Goal: Find specific fact: Find specific fact

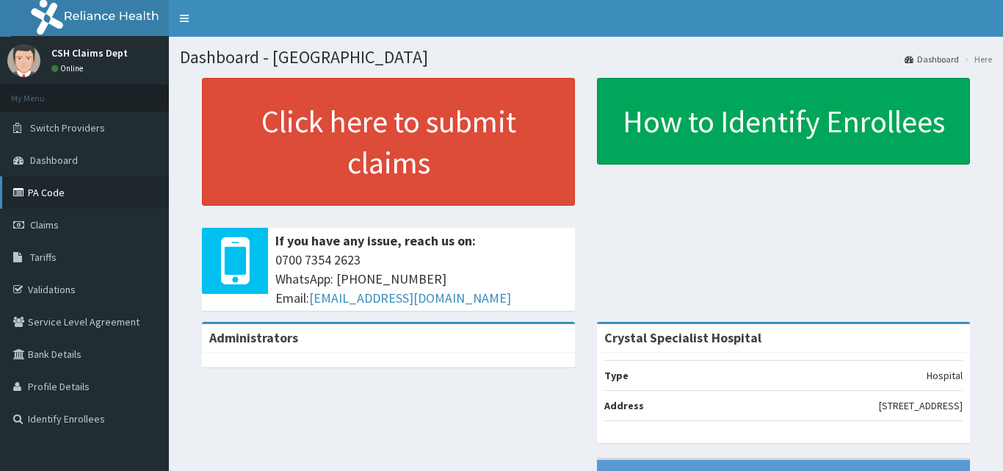
click at [43, 184] on link "PA Code" at bounding box center [84, 192] width 169 height 32
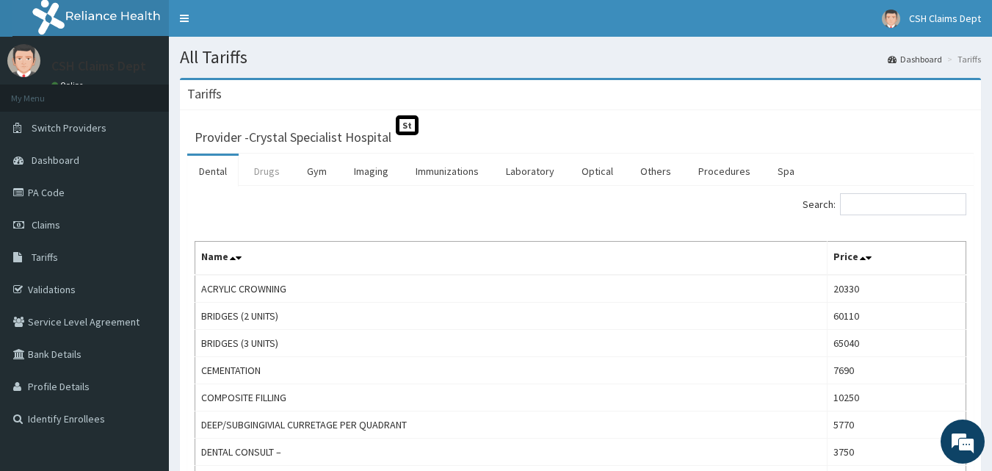
click at [261, 173] on link "Drugs" at bounding box center [266, 171] width 49 height 31
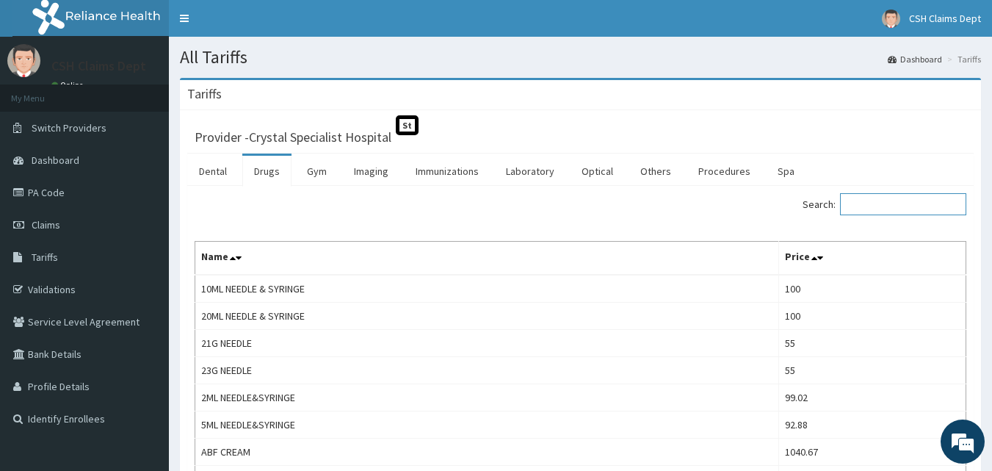
click at [859, 201] on input "Search:" at bounding box center [903, 204] width 126 height 22
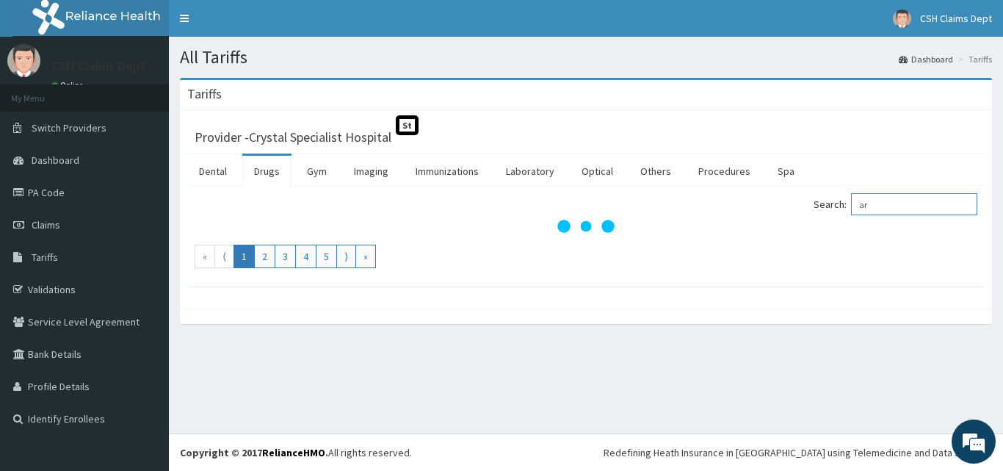
type input "a"
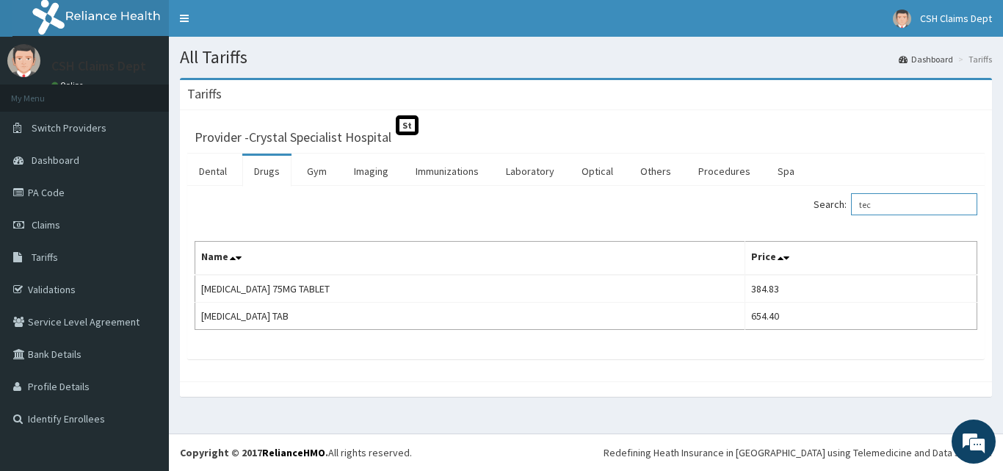
type input "tec"
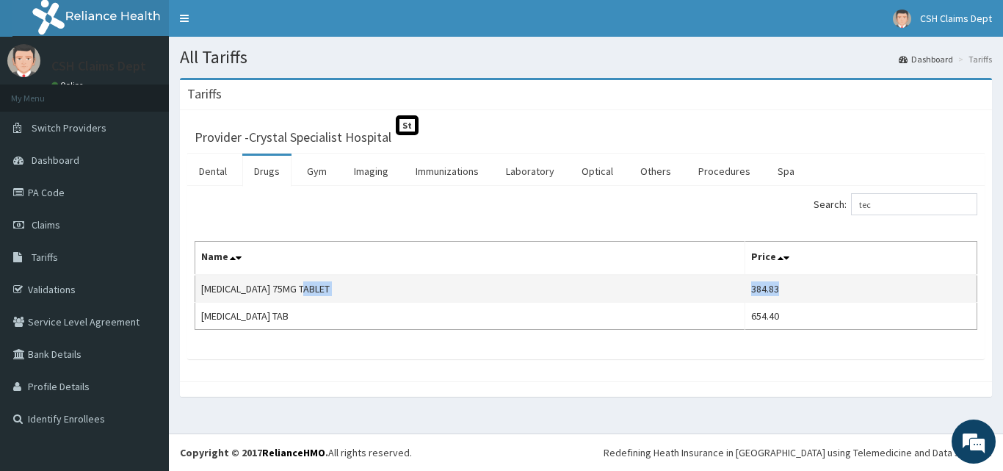
drag, startPoint x: 792, startPoint y: 292, endPoint x: 717, endPoint y: 288, distance: 75.0
click at [717, 288] on tr "[MEDICAL_DATA] 75MG TABLET 384.83" at bounding box center [586, 289] width 782 height 28
copy tr "384.83"
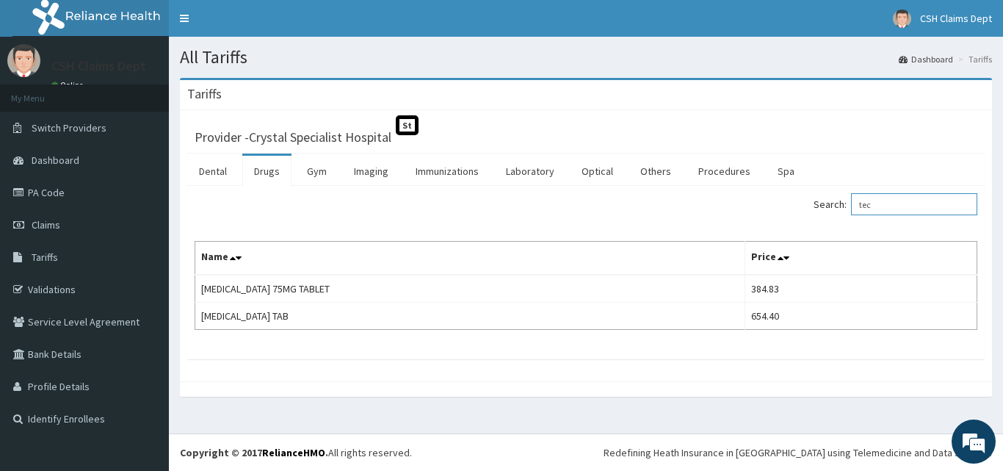
drag, startPoint x: 881, startPoint y: 206, endPoint x: 831, endPoint y: 207, distance: 49.9
click at [831, 207] on label "Search: tec" at bounding box center [896, 204] width 164 height 22
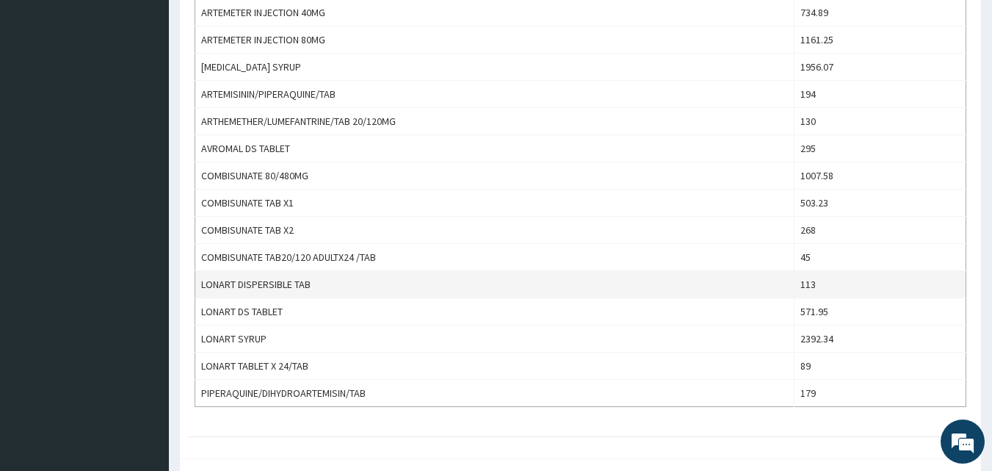
scroll to position [560, 0]
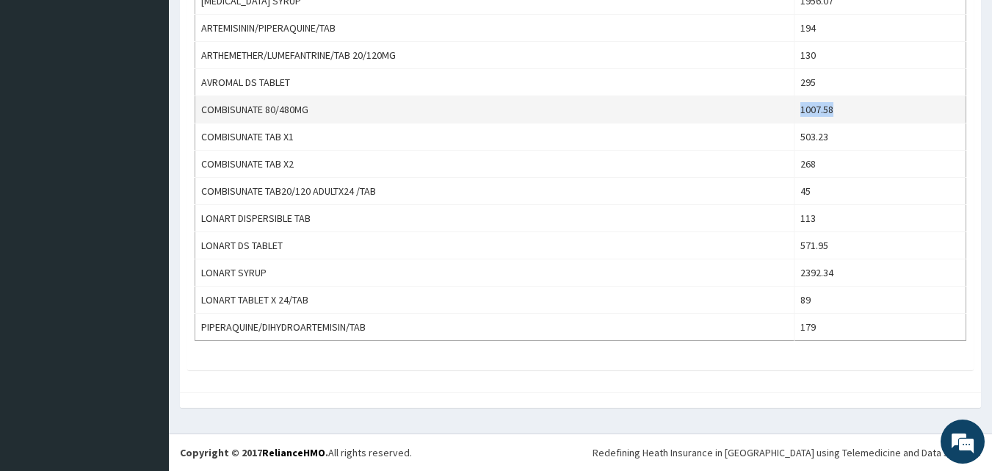
drag, startPoint x: 844, startPoint y: 112, endPoint x: 769, endPoint y: 109, distance: 74.9
click at [769, 109] on tr "COMBISUNATE 80/480MG 1007.58" at bounding box center [580, 109] width 771 height 27
copy tr "1007.58"
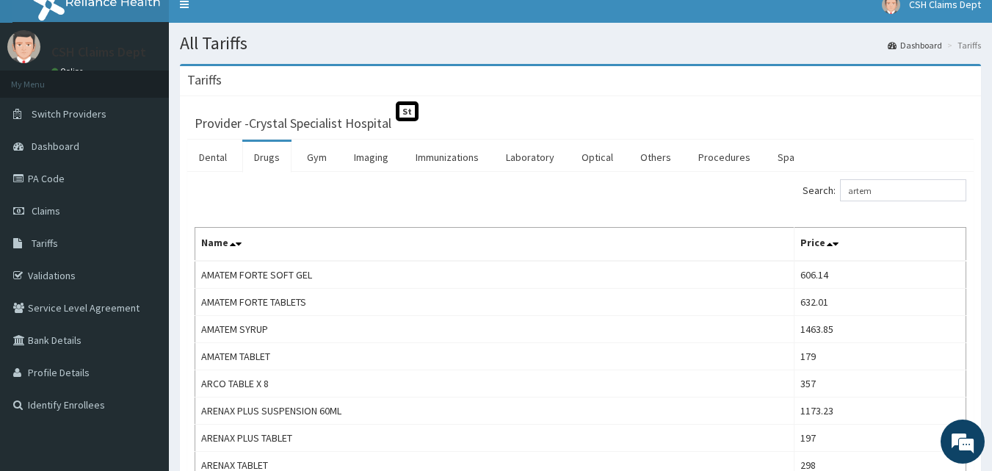
scroll to position [0, 0]
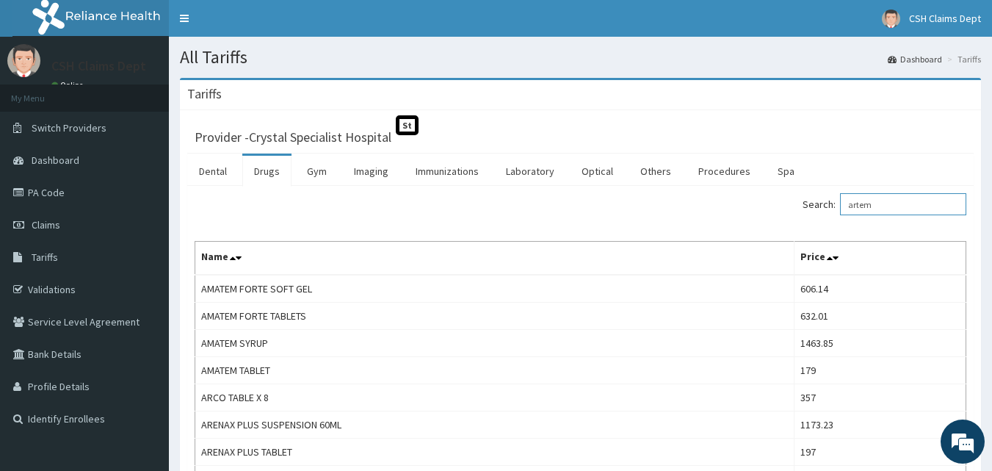
drag, startPoint x: 877, startPoint y: 203, endPoint x: 803, endPoint y: 200, distance: 73.5
click at [803, 200] on div "Search: artem" at bounding box center [779, 206] width 375 height 26
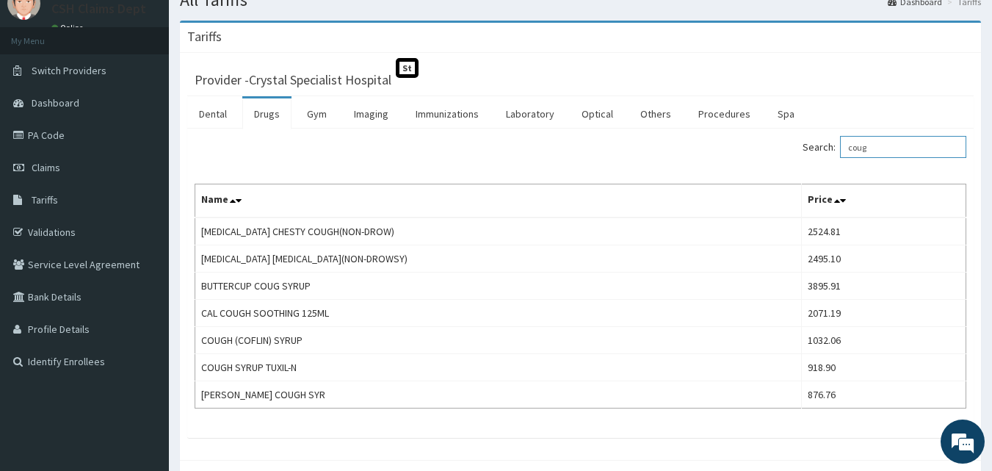
scroll to position [125, 0]
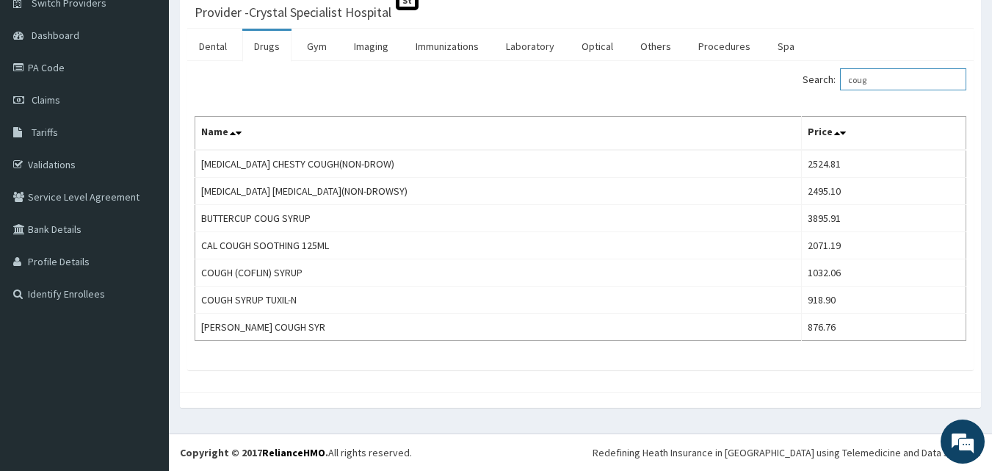
drag, startPoint x: 883, startPoint y: 81, endPoint x: 827, endPoint y: 84, distance: 56.7
click at [830, 84] on label "Search: coug" at bounding box center [885, 79] width 164 height 22
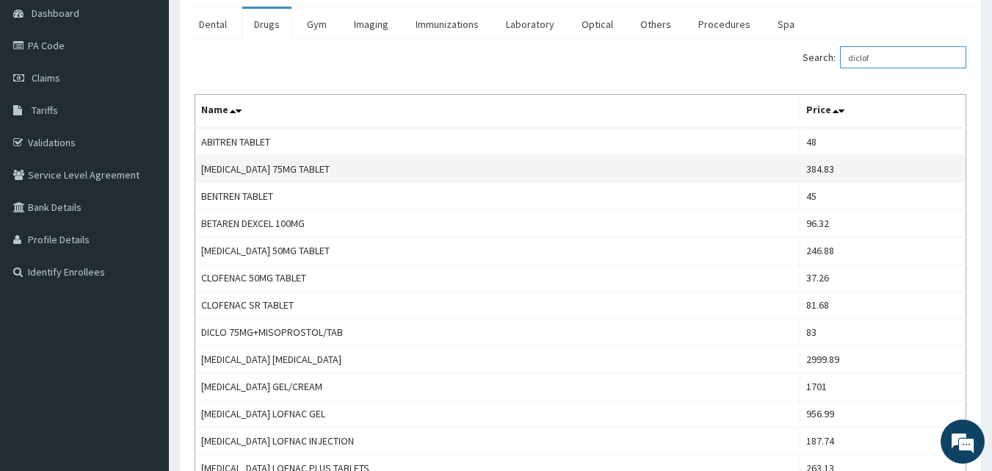
scroll to position [0, 0]
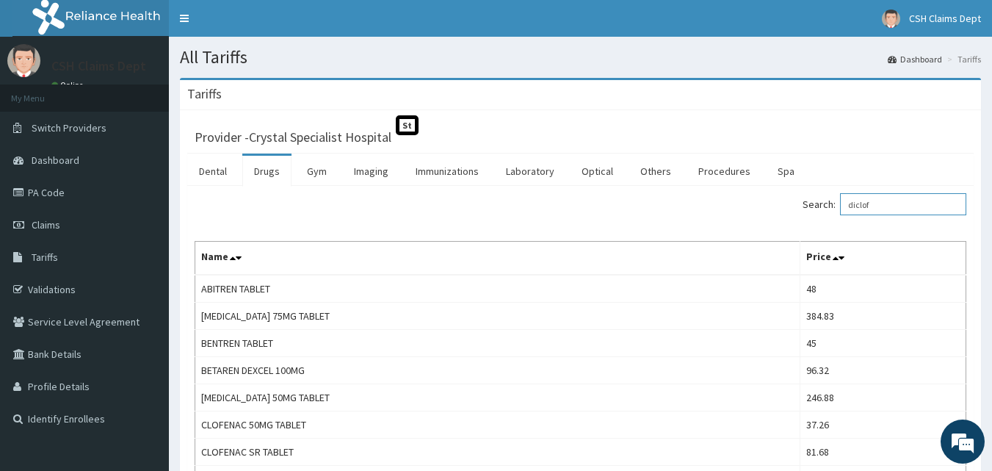
drag, startPoint x: 893, startPoint y: 195, endPoint x: 825, endPoint y: 195, distance: 67.6
click at [825, 195] on label "Search: diclof" at bounding box center [885, 204] width 164 height 22
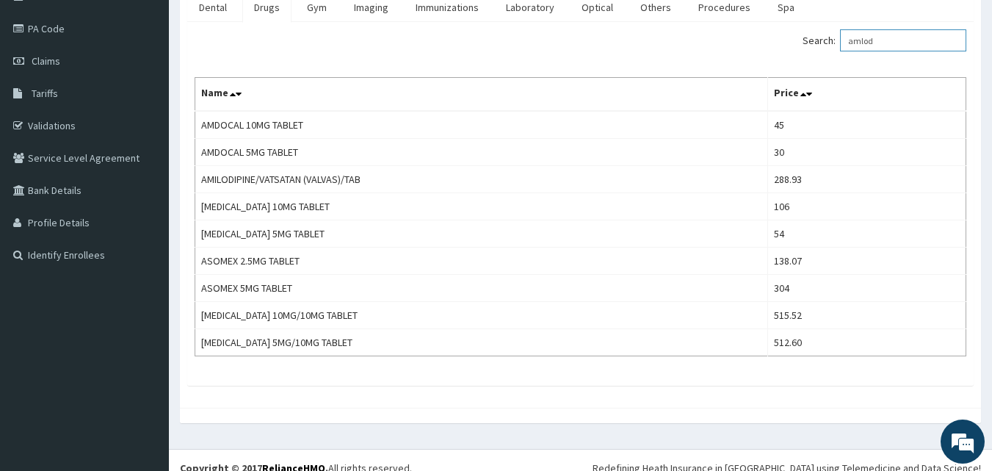
scroll to position [179, 0]
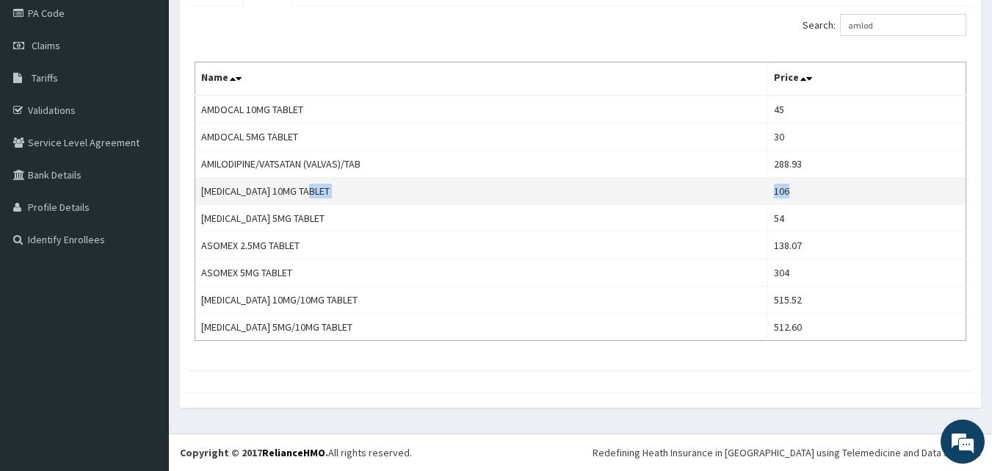
drag, startPoint x: 806, startPoint y: 192, endPoint x: 714, endPoint y: 187, distance: 91.2
click at [715, 187] on tr "[MEDICAL_DATA] 10MG TABLET 106" at bounding box center [580, 191] width 771 height 27
copy tr "106"
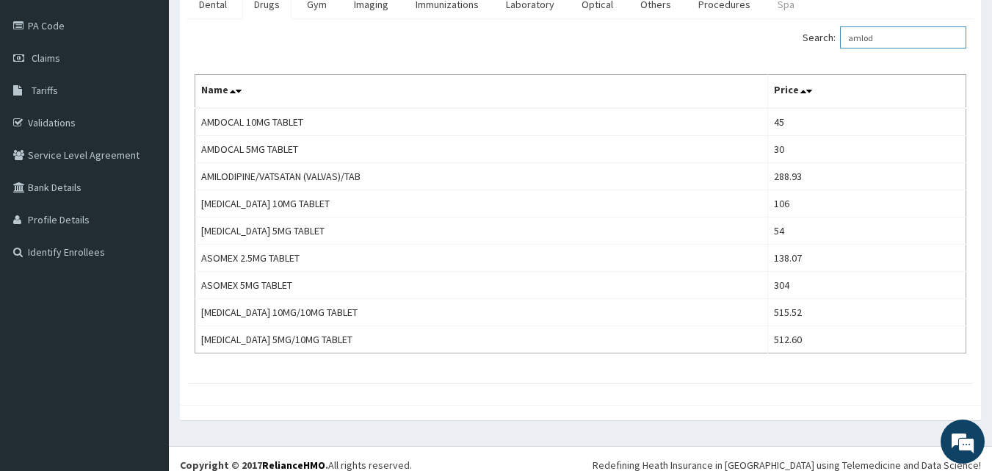
drag, startPoint x: 891, startPoint y: 27, endPoint x: 776, endPoint y: 10, distance: 115.9
click at [776, 10] on div "Dental Drugs Gym Imaging Immunizations Laboratory Optical Others Procedures Spa…" at bounding box center [580, 185] width 786 height 396
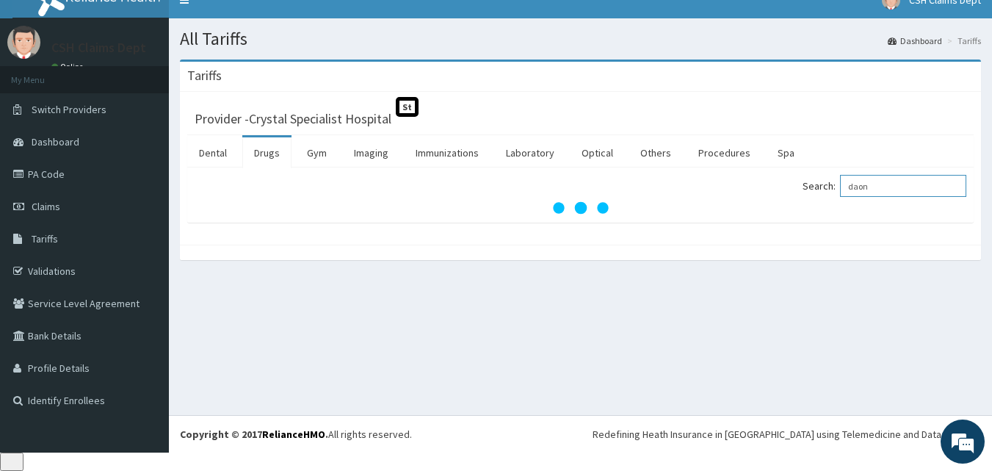
scroll to position [0, 0]
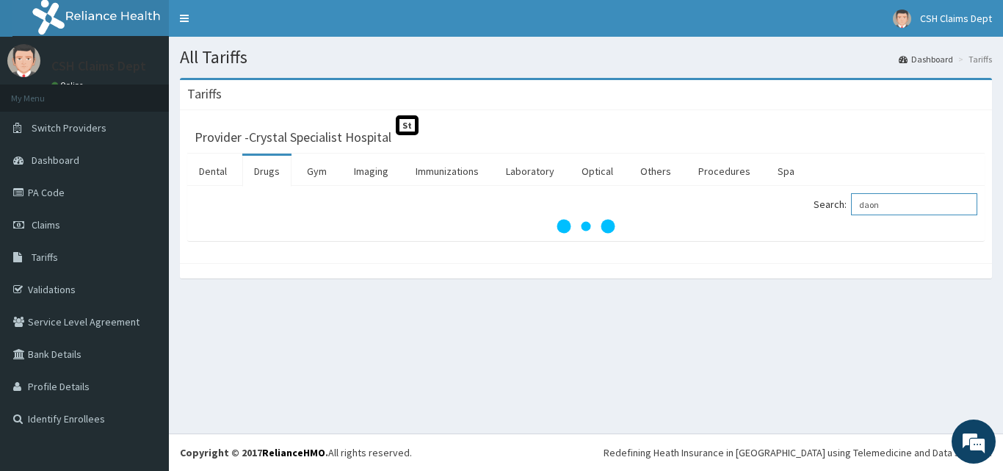
click at [879, 206] on input "daon" at bounding box center [914, 204] width 126 height 22
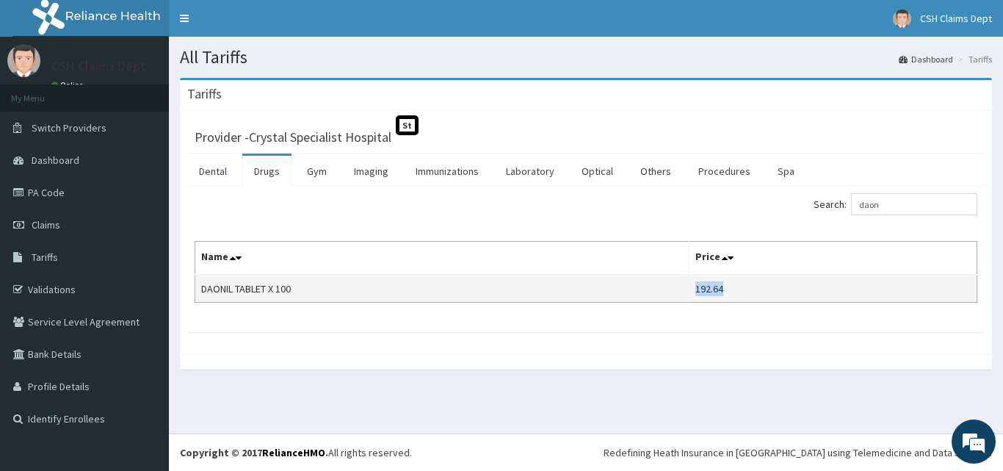
drag, startPoint x: 715, startPoint y: 289, endPoint x: 684, endPoint y: 291, distance: 31.6
click at [684, 291] on tr "DAONIL TABLET X 100 192.64" at bounding box center [586, 289] width 782 height 28
copy tr "192.64"
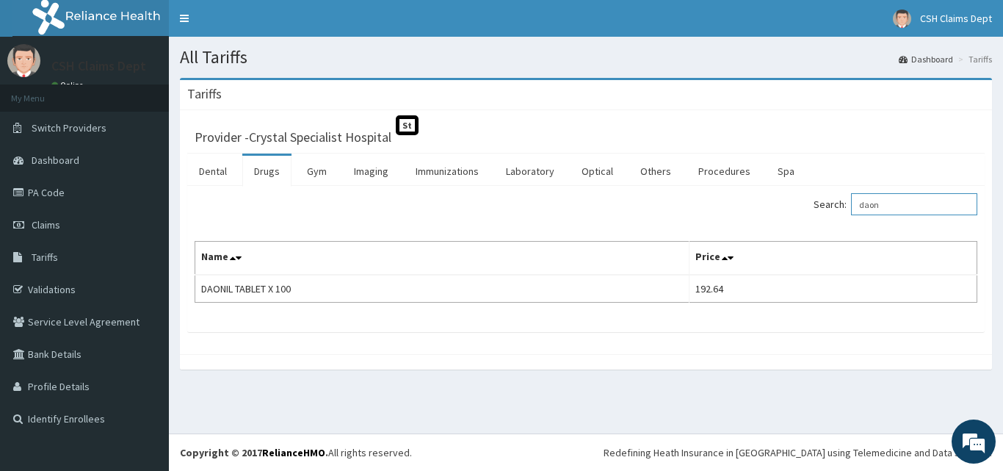
drag, startPoint x: 904, startPoint y: 209, endPoint x: 836, endPoint y: 206, distance: 68.4
click at [836, 206] on label "Search: daon" at bounding box center [896, 204] width 164 height 22
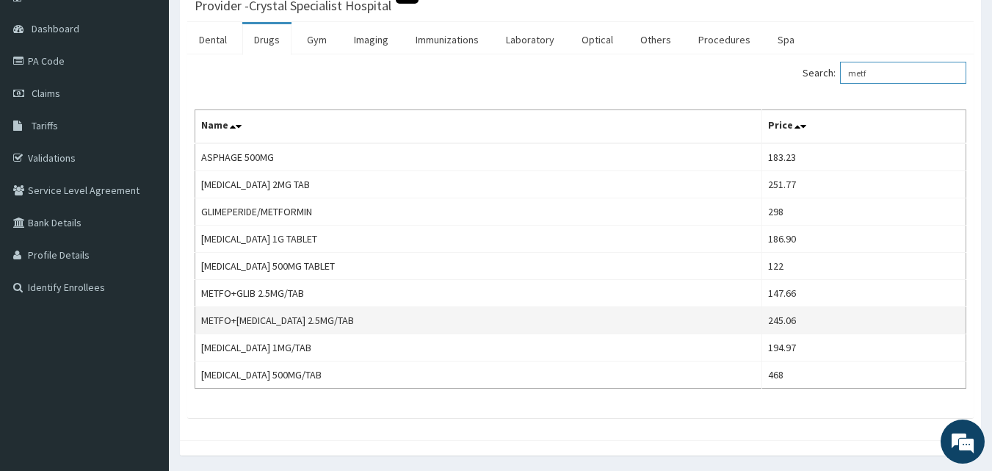
scroll to position [147, 0]
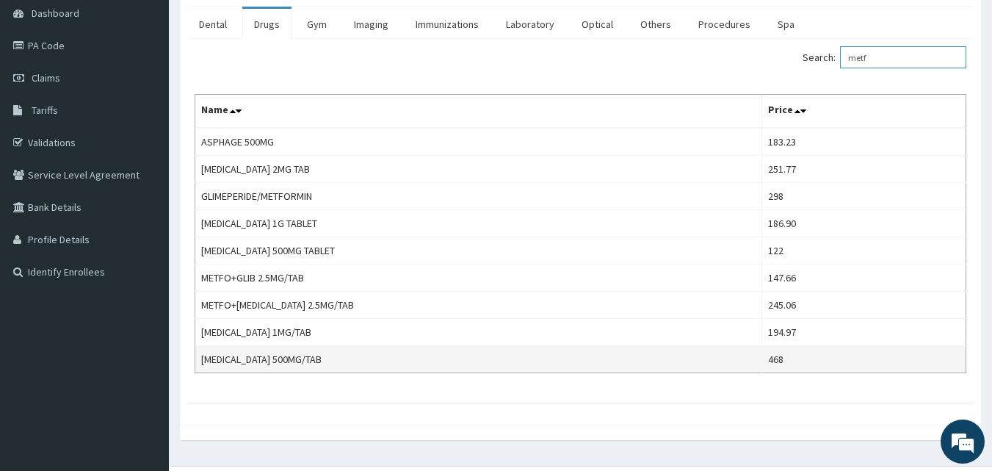
type input "metf"
drag, startPoint x: 781, startPoint y: 363, endPoint x: 709, endPoint y: 357, distance: 71.5
click at [709, 357] on tr "[MEDICAL_DATA] 500MG/TAB 468" at bounding box center [580, 359] width 771 height 27
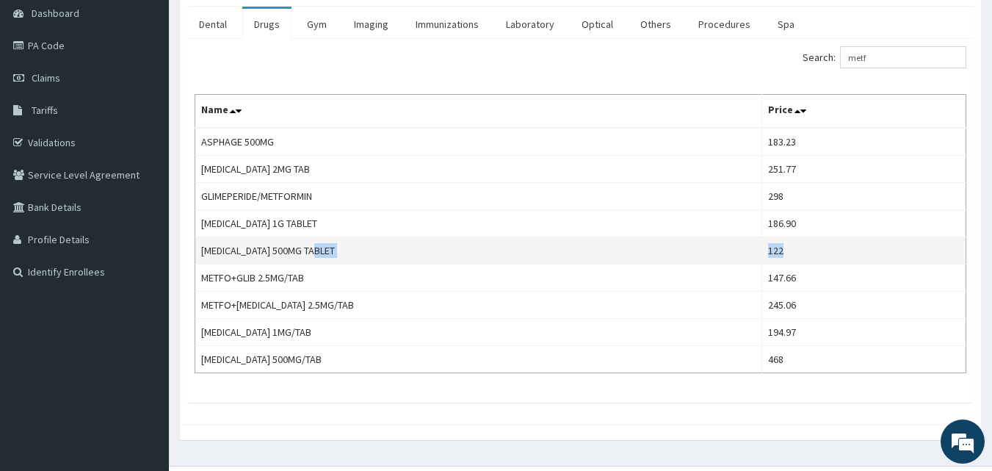
drag, startPoint x: 785, startPoint y: 252, endPoint x: 725, endPoint y: 250, distance: 59.5
click at [725, 250] on tr "[MEDICAL_DATA] 500MG TABLET 122" at bounding box center [580, 250] width 771 height 27
copy tr "122"
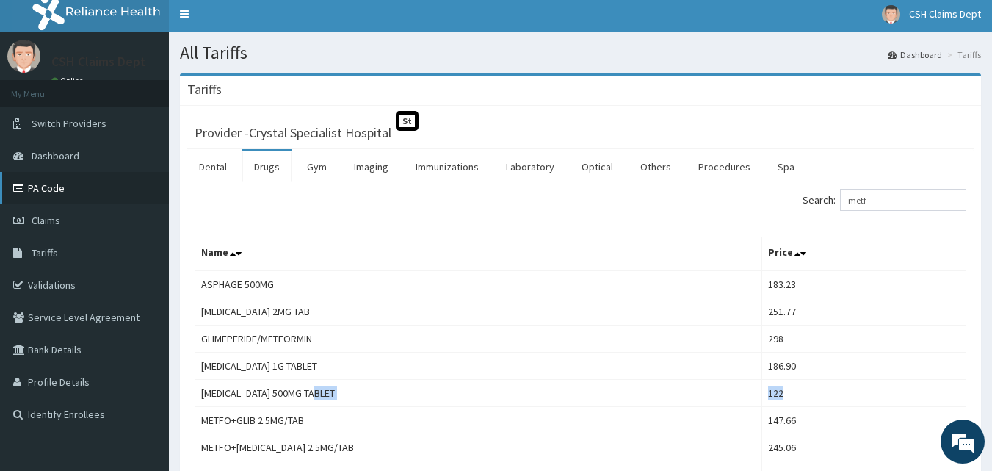
scroll to position [0, 0]
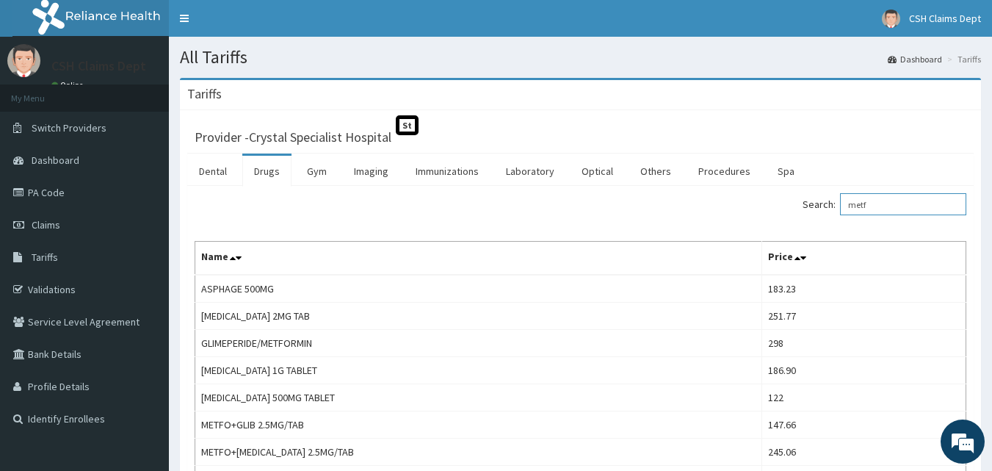
drag, startPoint x: 885, startPoint y: 201, endPoint x: 800, endPoint y: 202, distance: 84.4
click at [800, 202] on div "Search: metf" at bounding box center [779, 206] width 375 height 26
click at [54, 195] on link "PA Code" at bounding box center [84, 192] width 169 height 32
